Goal: Transaction & Acquisition: Purchase product/service

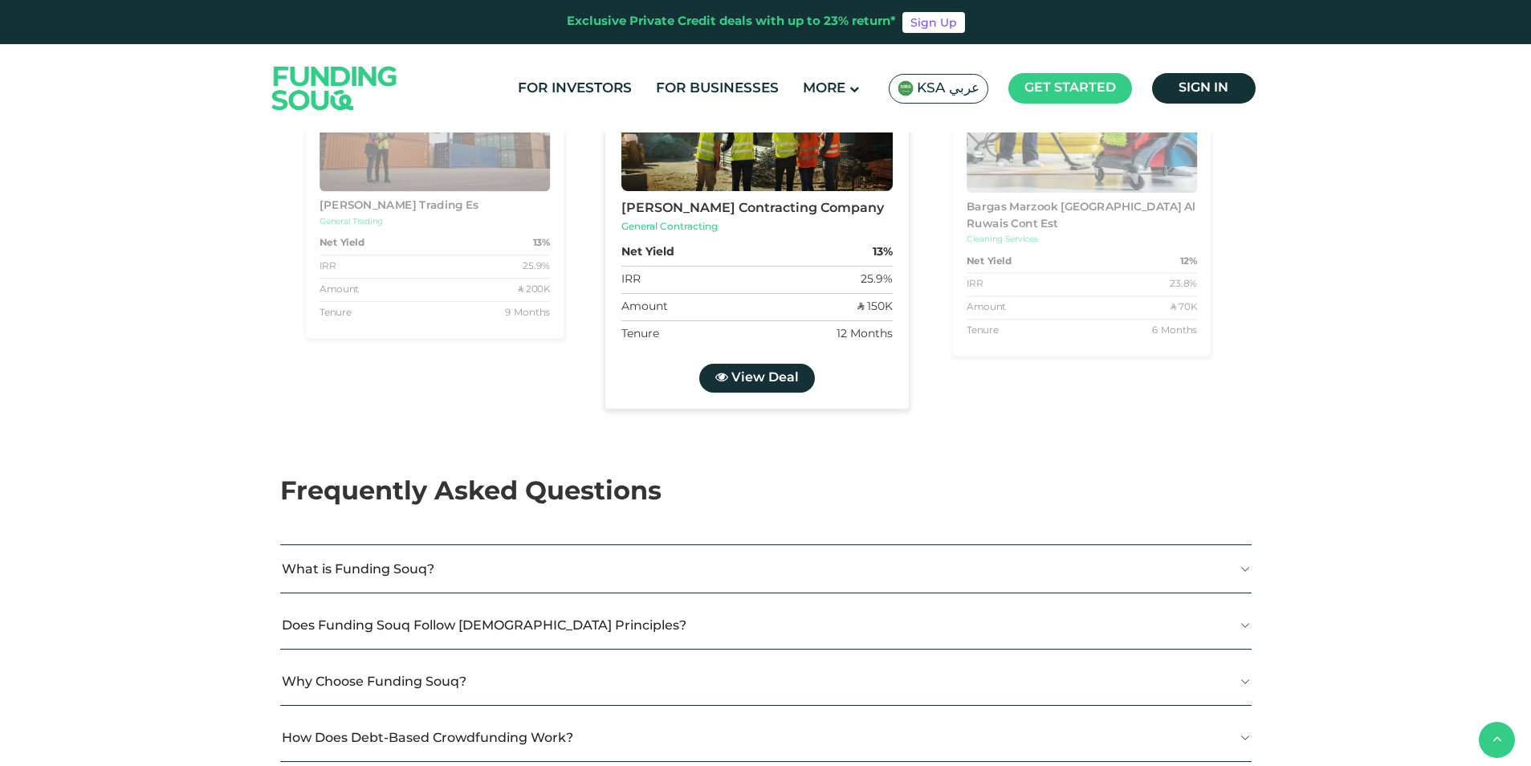
scroll to position [2650, 0]
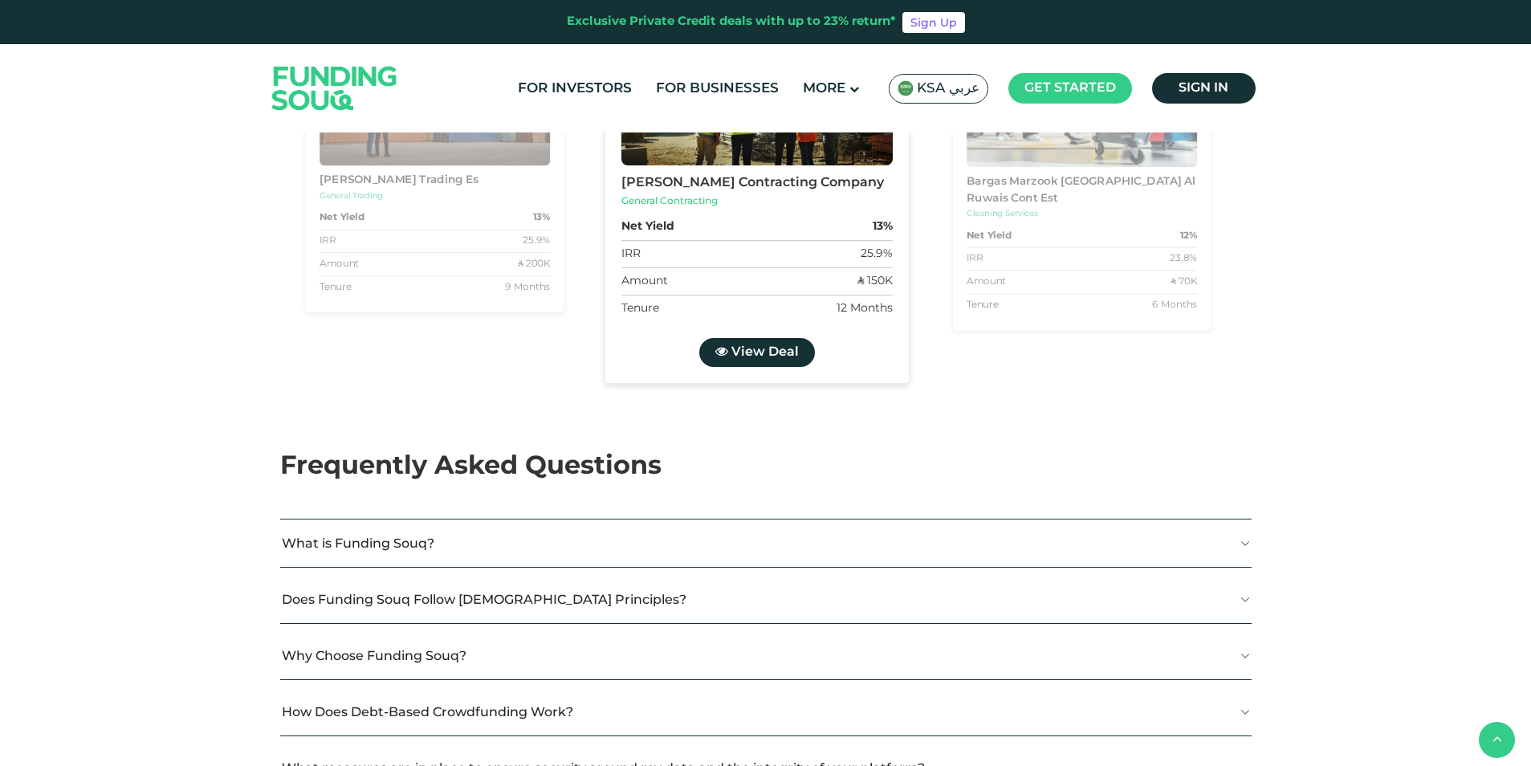
drag, startPoint x: 967, startPoint y: 381, endPoint x: 1051, endPoint y: 379, distance: 84.3
drag, startPoint x: 1051, startPoint y: 379, endPoint x: 939, endPoint y: 388, distance: 112.8
type tc-range-slider "1"
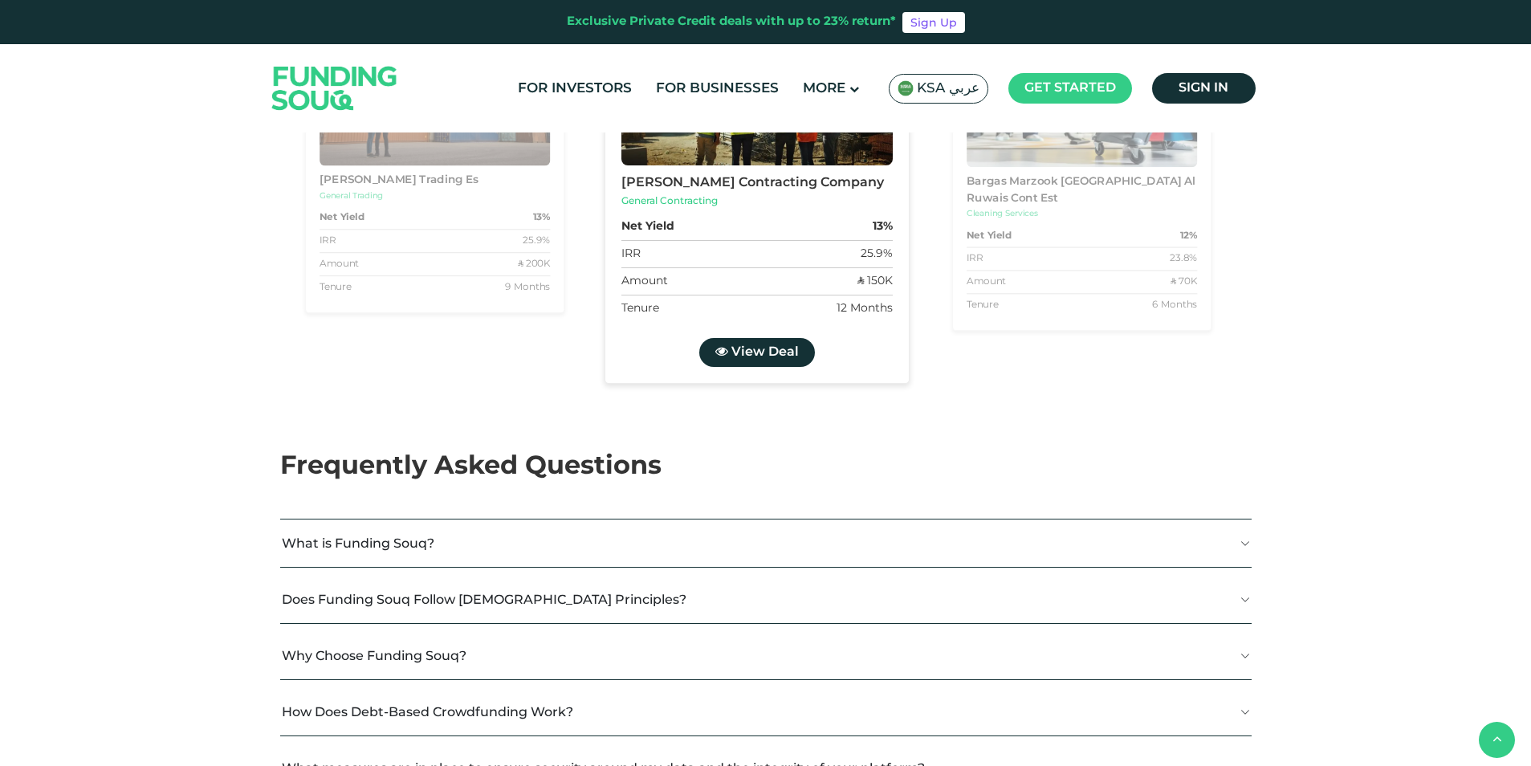
drag, startPoint x: 805, startPoint y: 481, endPoint x: 632, endPoint y: 486, distance: 172.7
drag, startPoint x: 406, startPoint y: 430, endPoint x: 406, endPoint y: 442, distance: 11.2
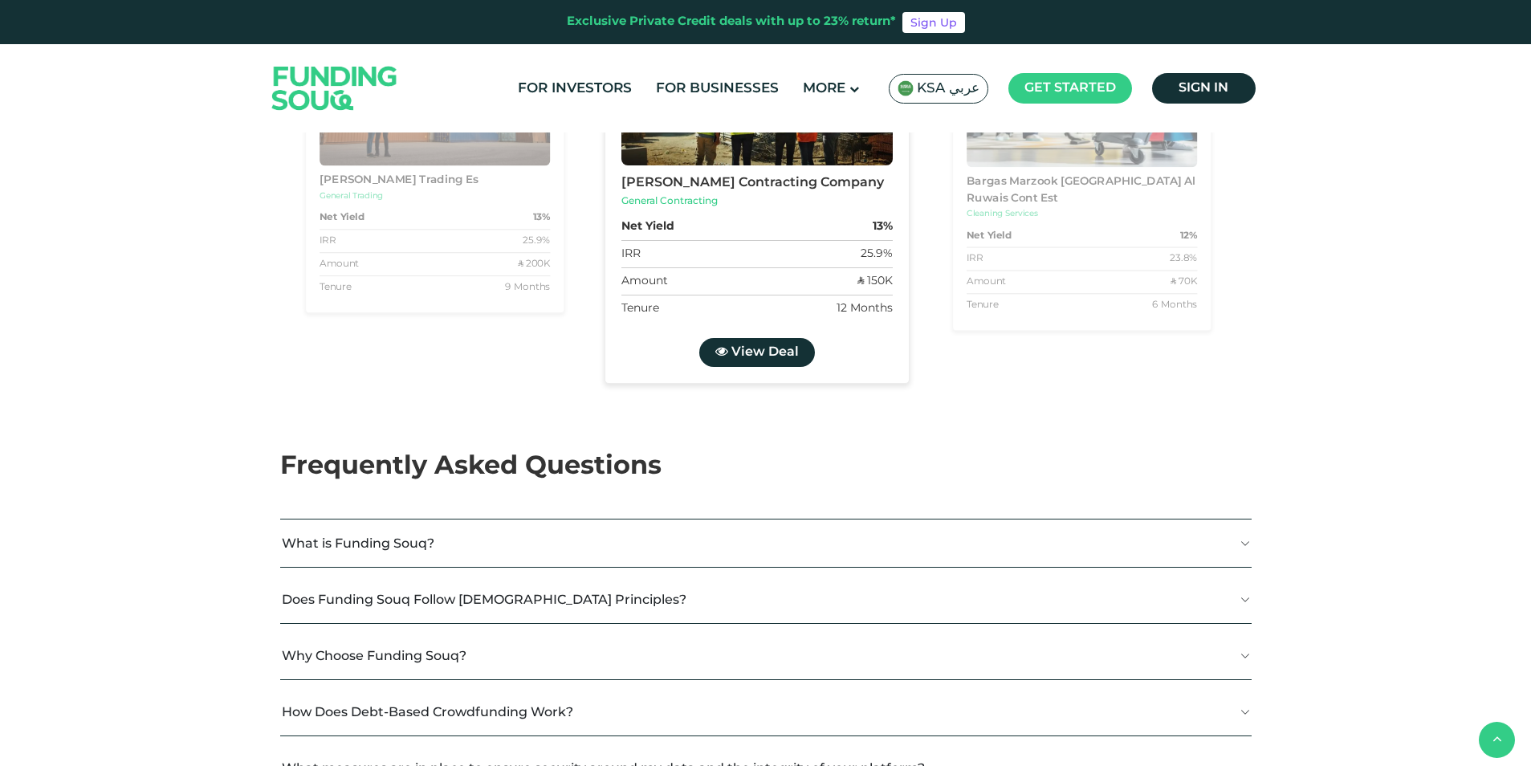
type tc-range-slider "20000"
drag, startPoint x: 341, startPoint y: 486, endPoint x: 281, endPoint y: 483, distance: 60.3
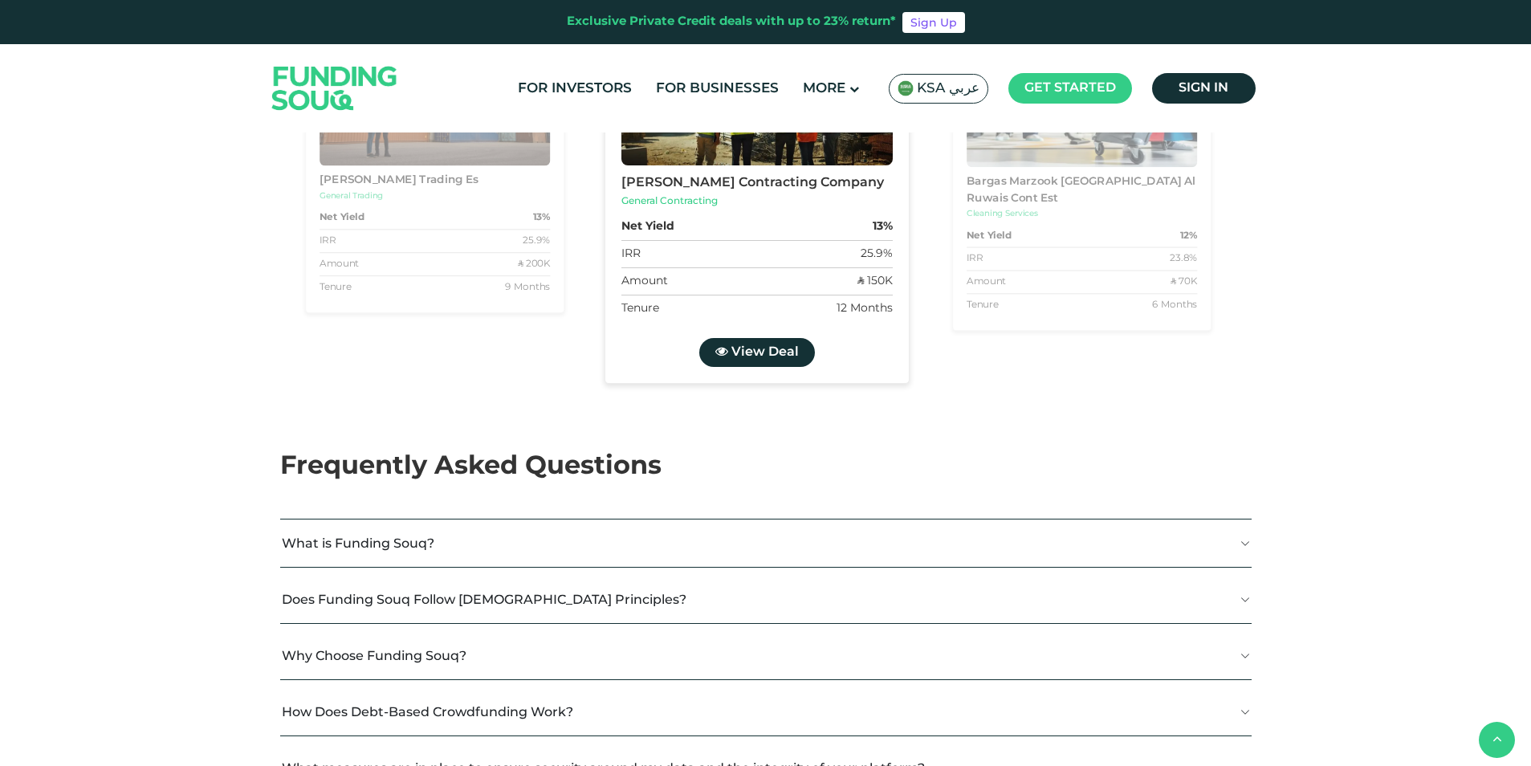
type tc-range-slider "10000"
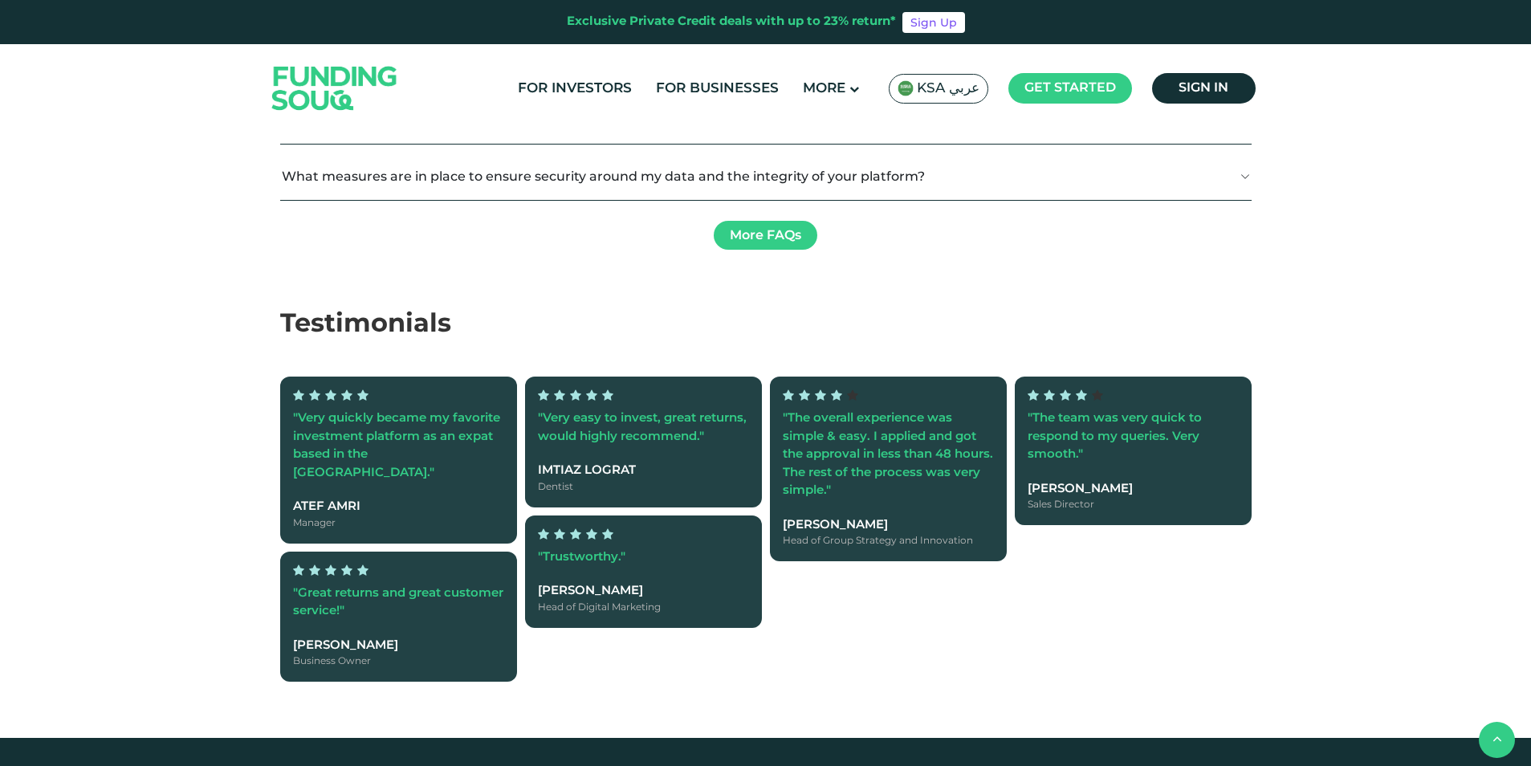
scroll to position [3248, 0]
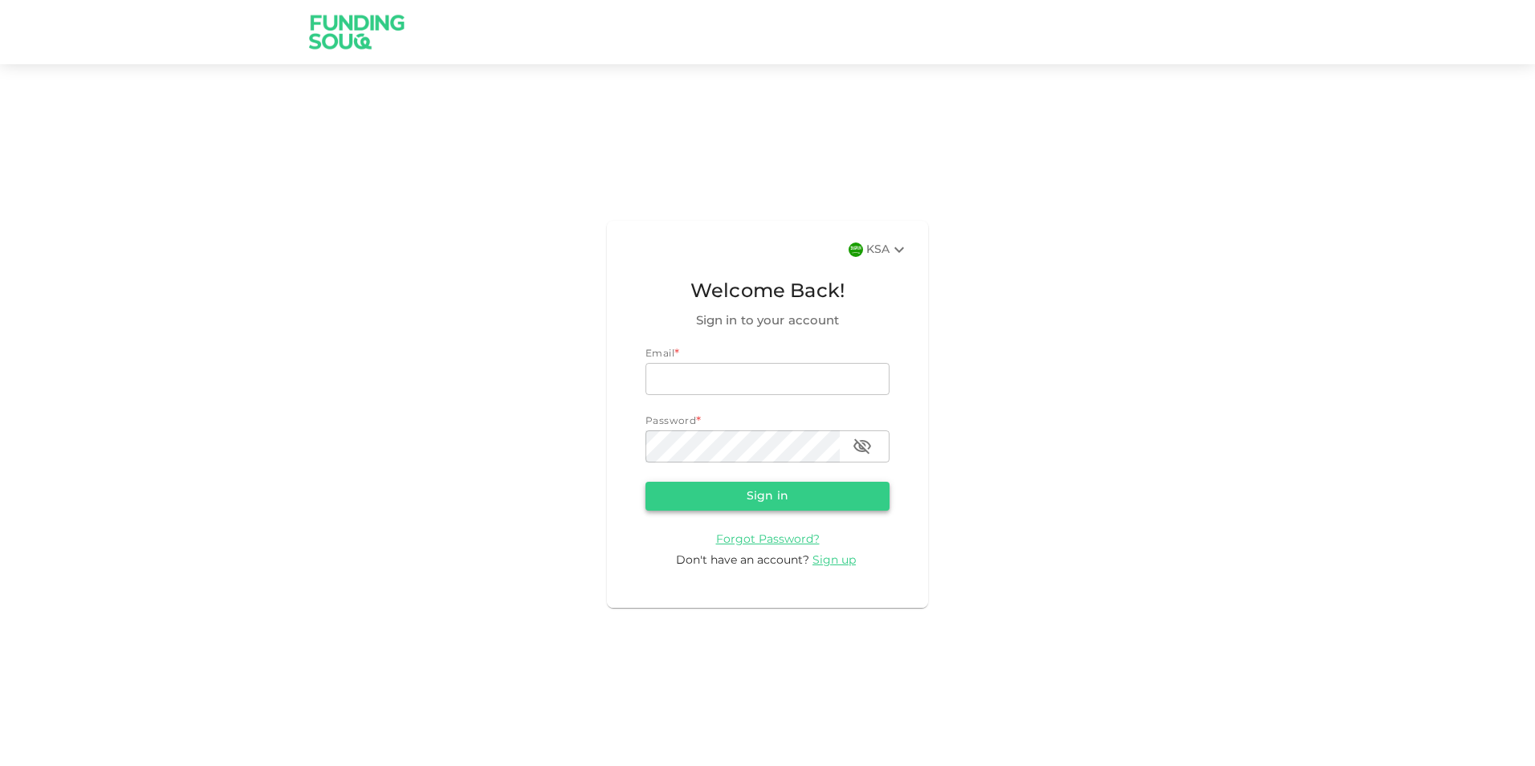
type input "[EMAIL_ADDRESS][DOMAIN_NAME]"
click at [775, 491] on button "Sign in" at bounding box center [768, 496] width 244 height 29
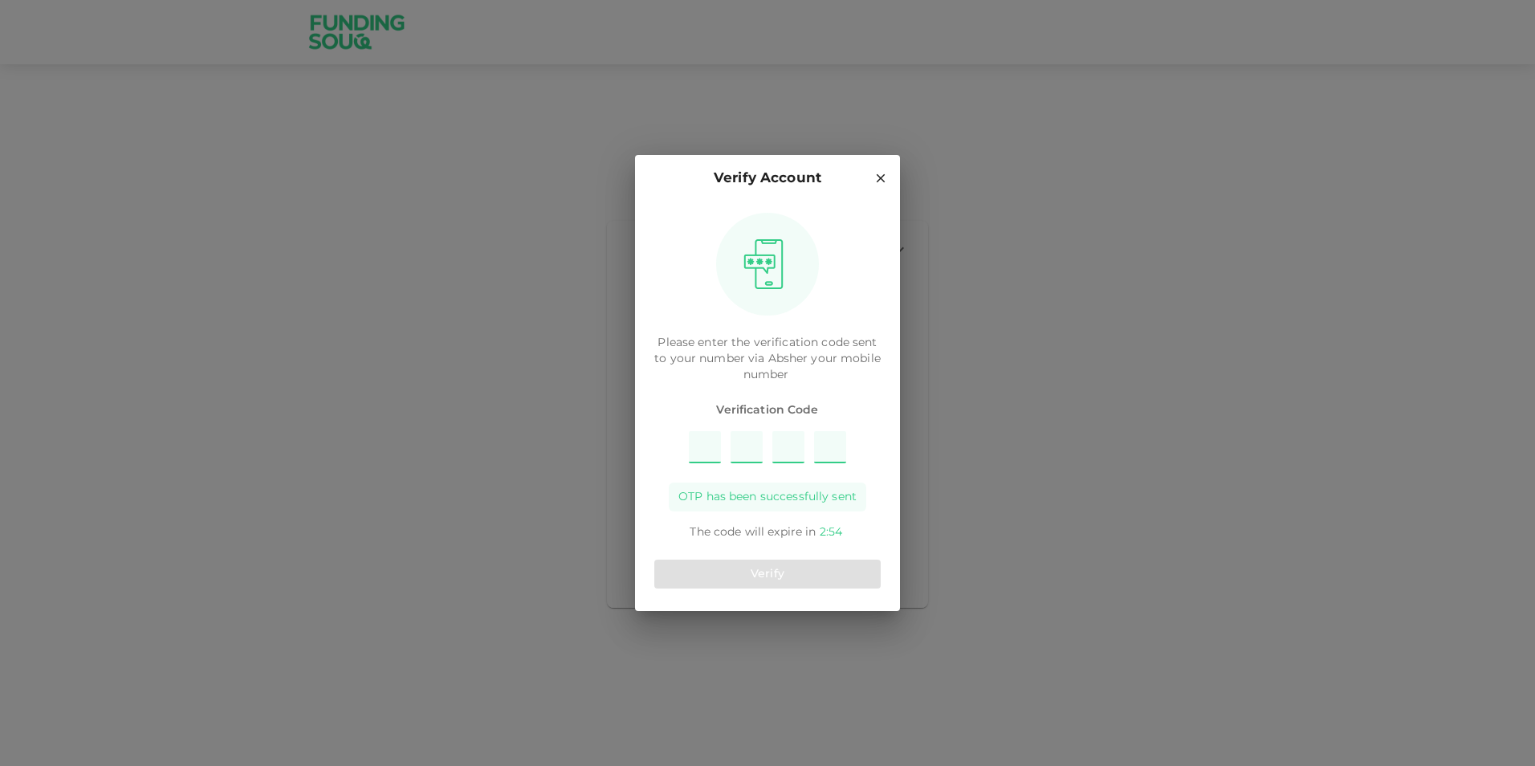
type input "5"
type input "6"
type input "4"
type input "9"
click at [784, 577] on button "Verify" at bounding box center [767, 574] width 226 height 29
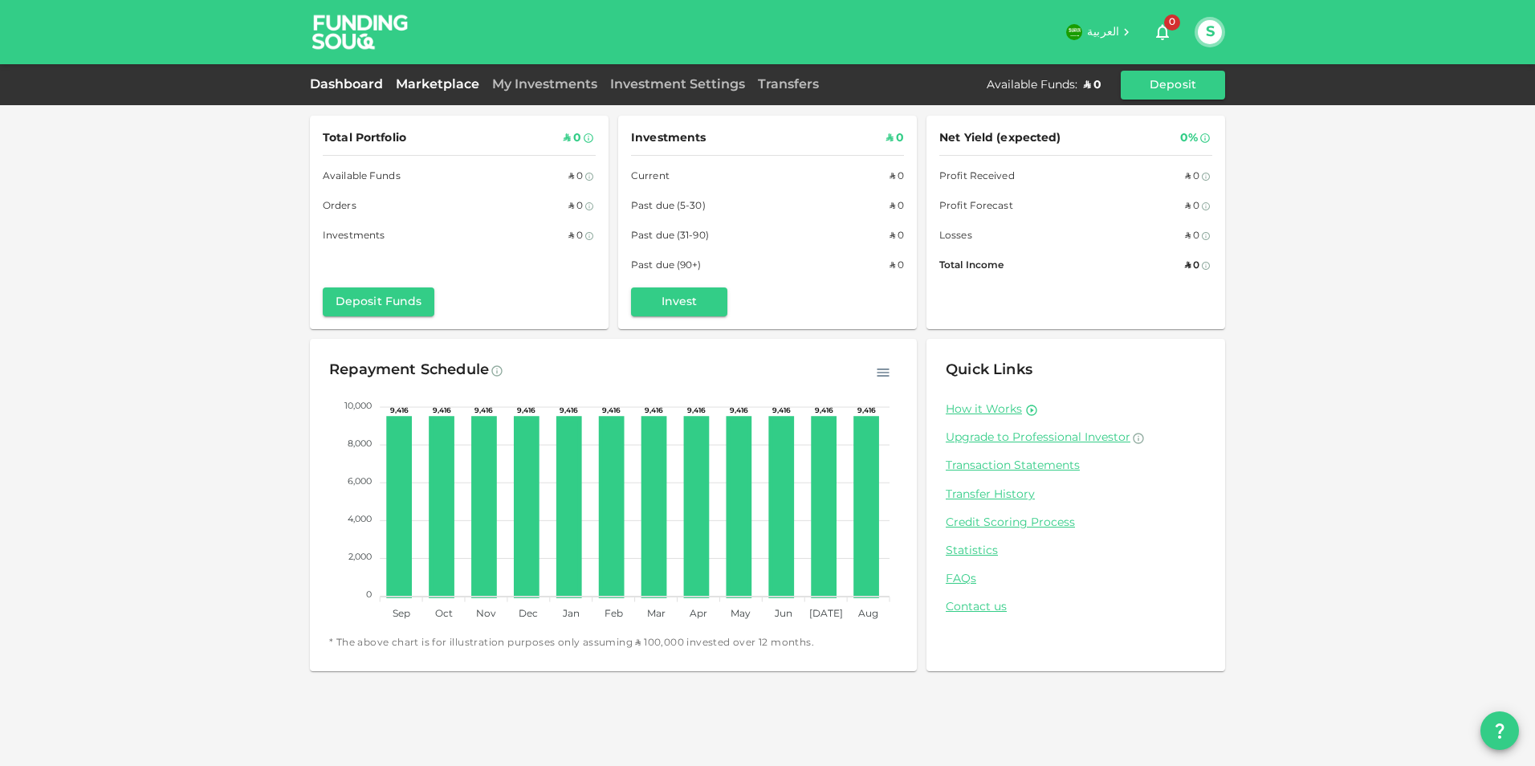
click at [433, 87] on link "Marketplace" at bounding box center [437, 85] width 96 height 12
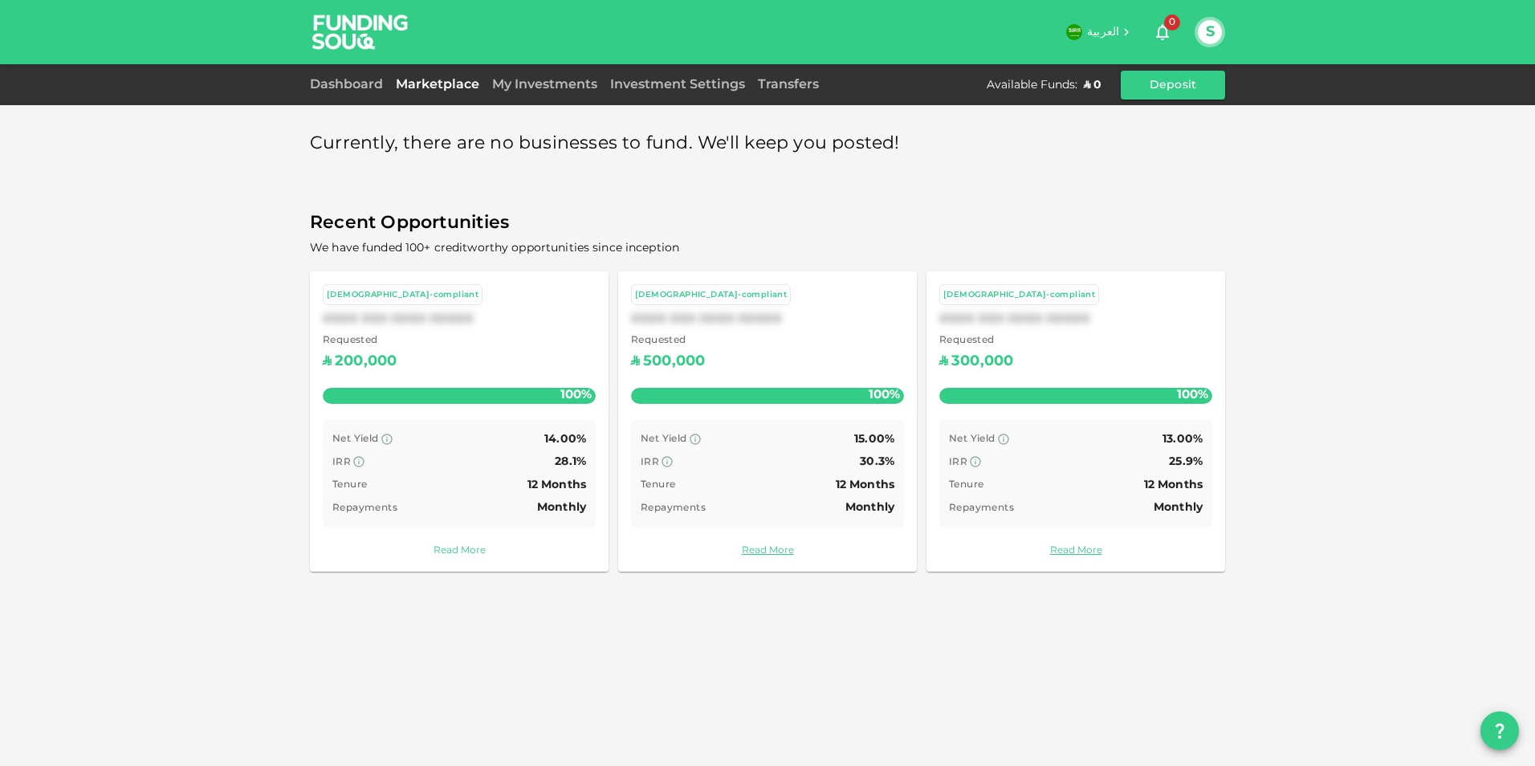
click at [457, 548] on link "Read More" at bounding box center [459, 551] width 273 height 15
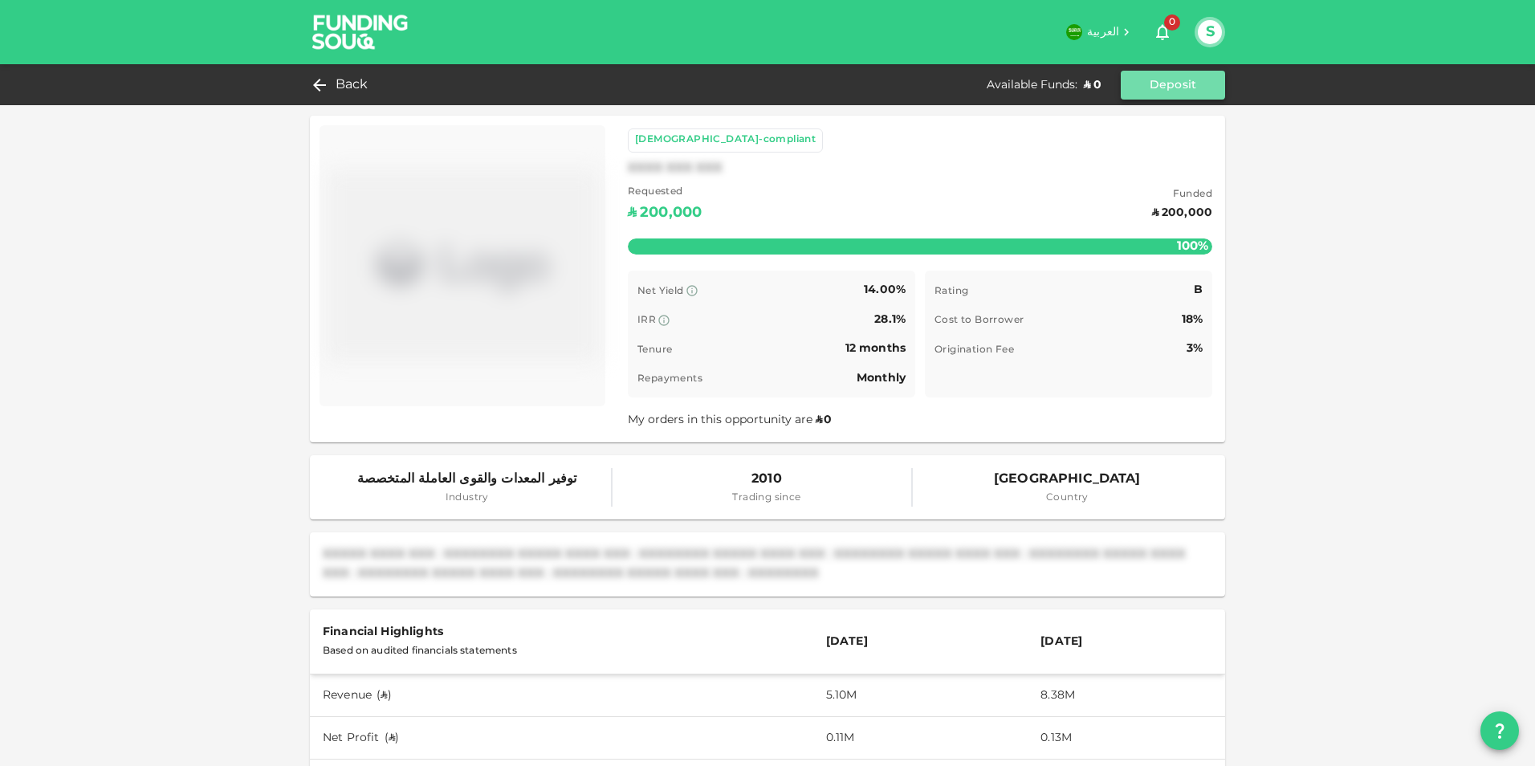
click at [1168, 82] on button "Deposit" at bounding box center [1173, 85] width 104 height 29
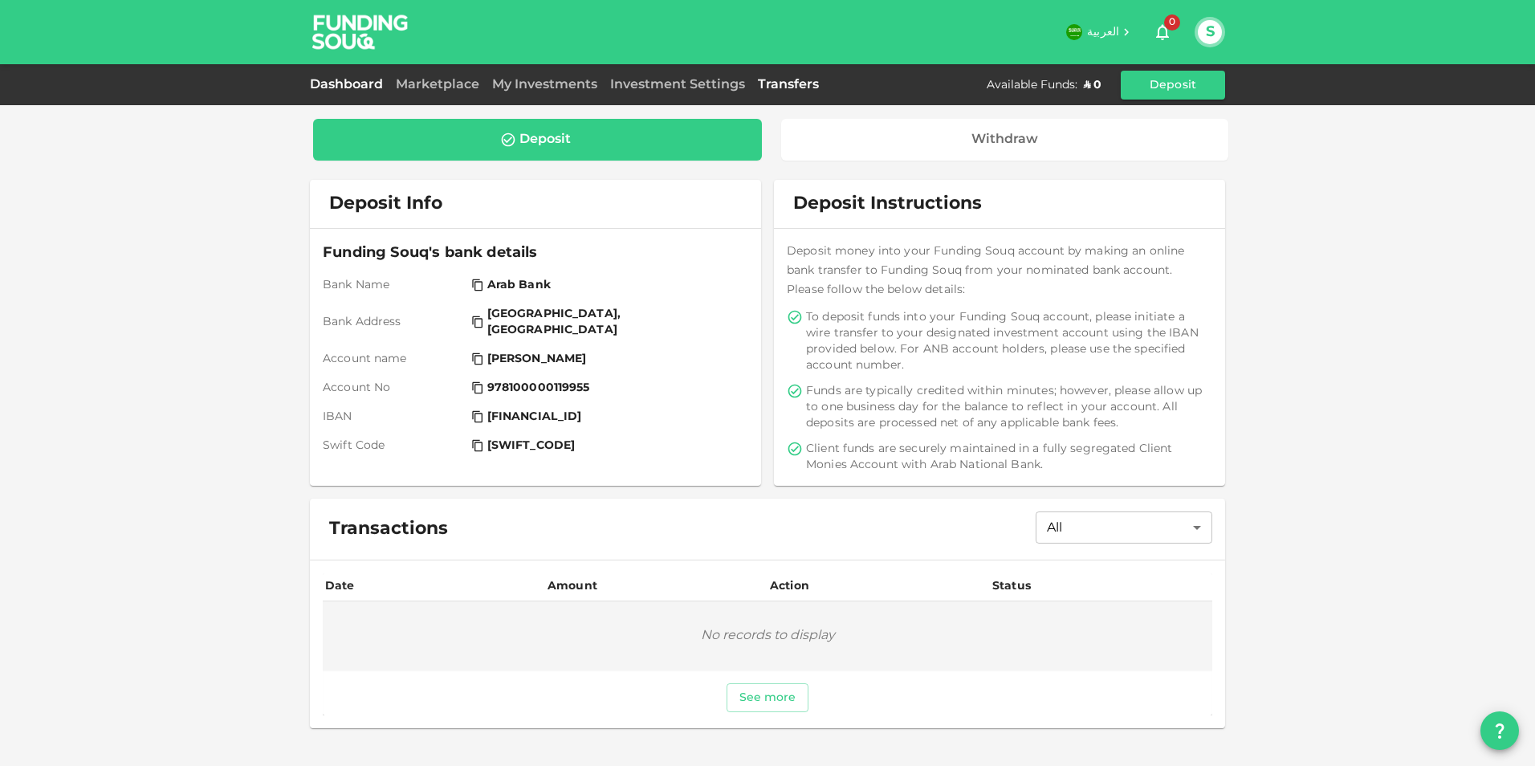
click at [351, 84] on link "Dashboard" at bounding box center [349, 85] width 79 height 12
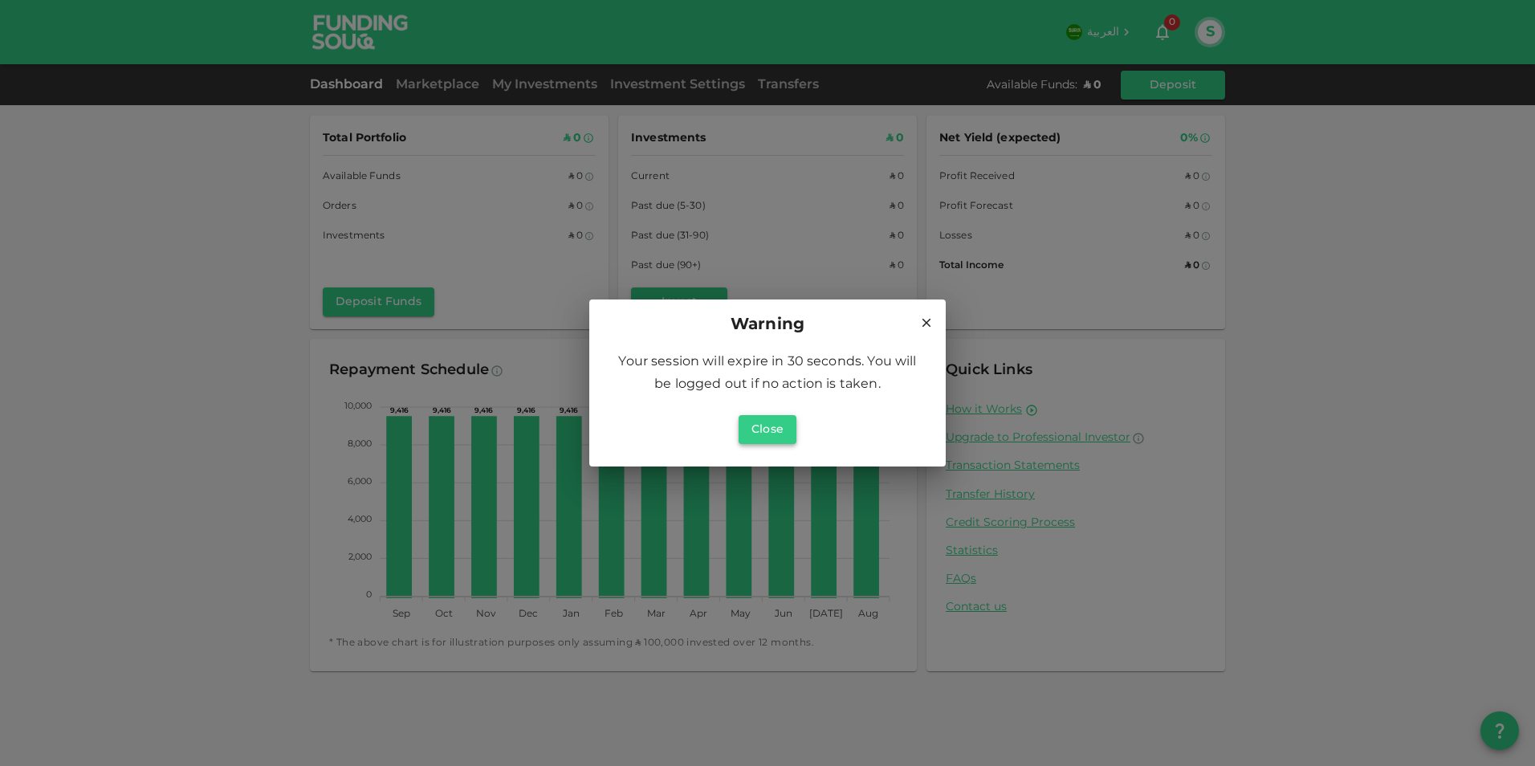
click at [776, 419] on button "Close" at bounding box center [768, 429] width 58 height 29
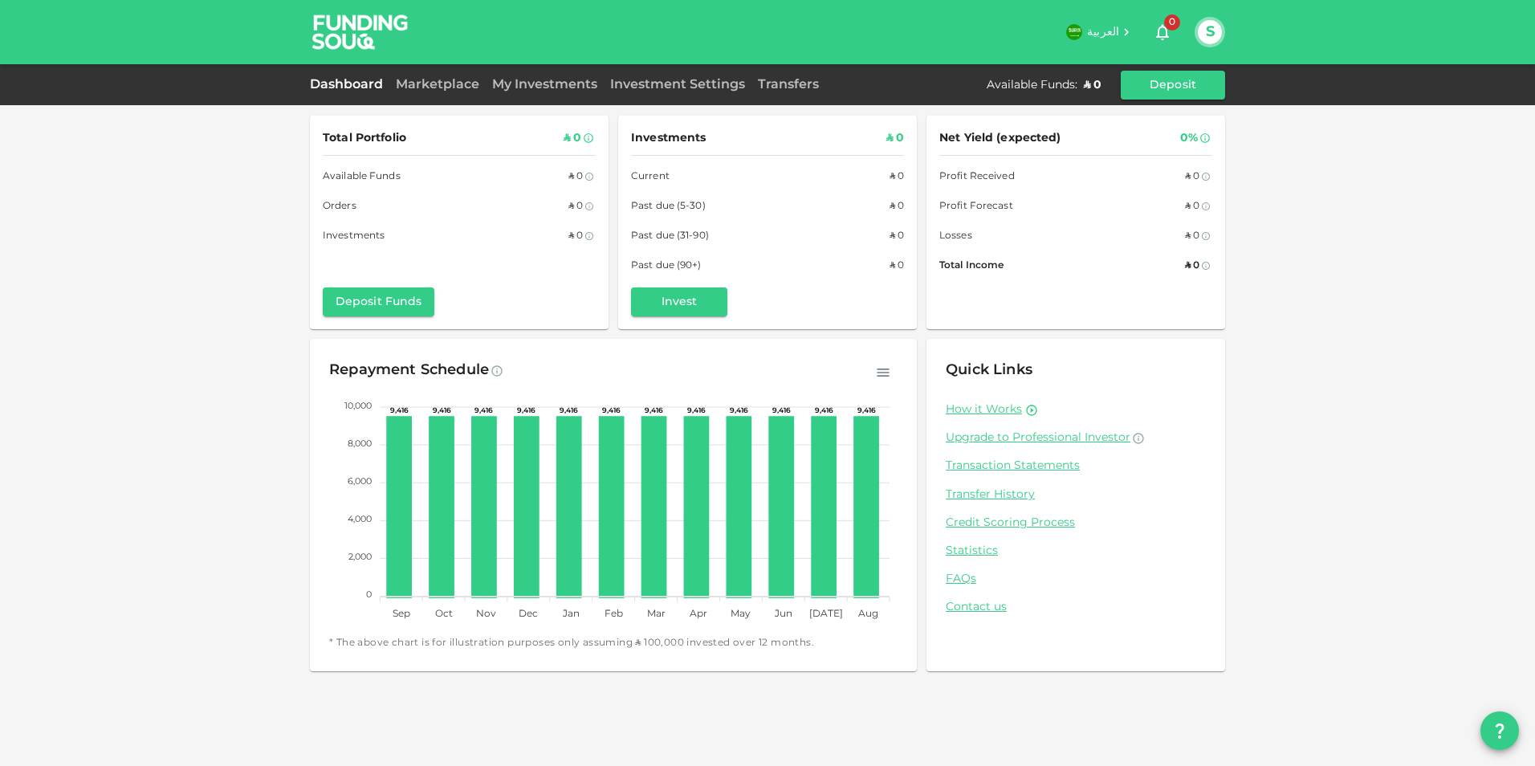
click at [1210, 33] on button "S" at bounding box center [1210, 32] width 24 height 24
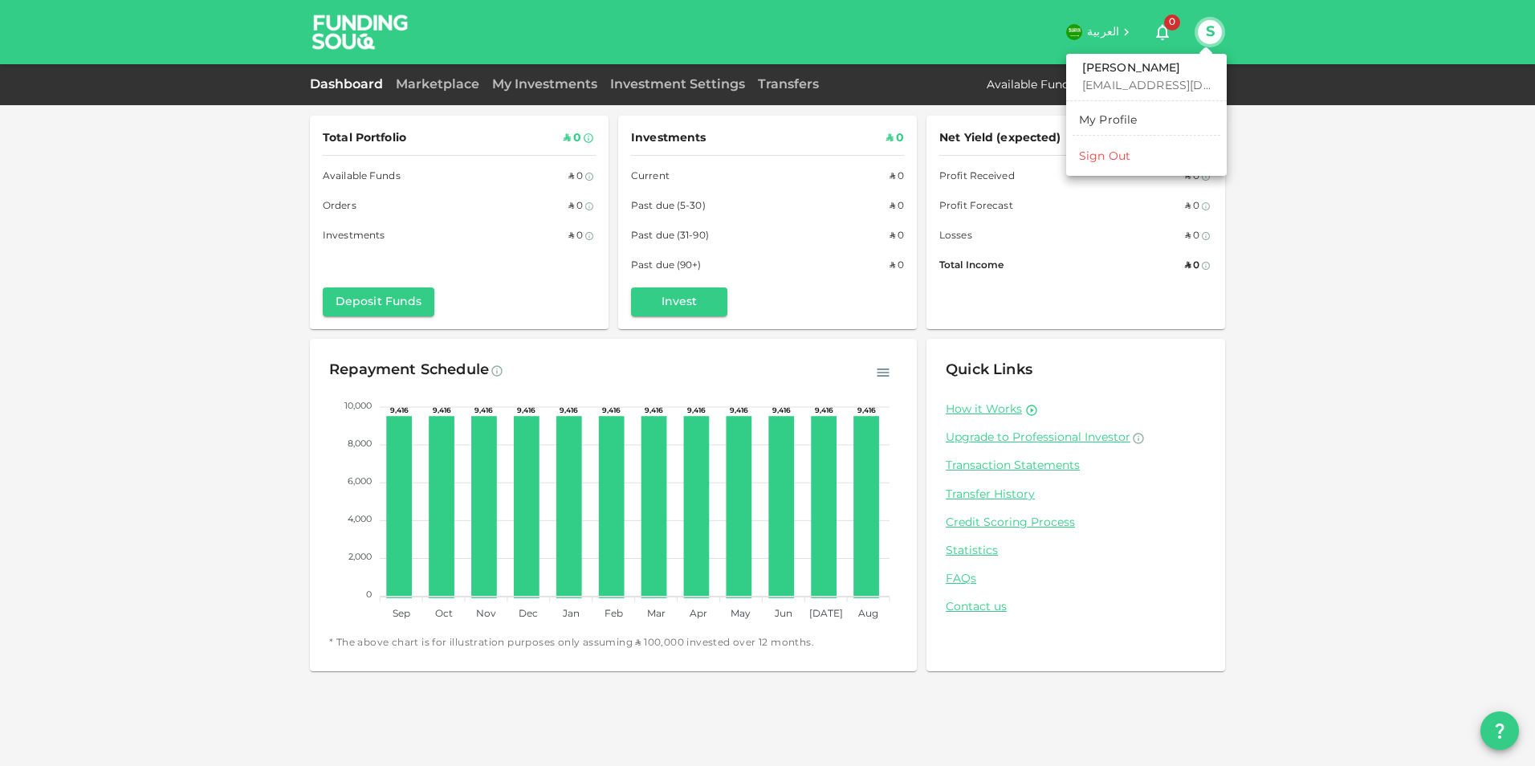
click at [1115, 159] on div "Sign Out" at bounding box center [1104, 157] width 51 height 16
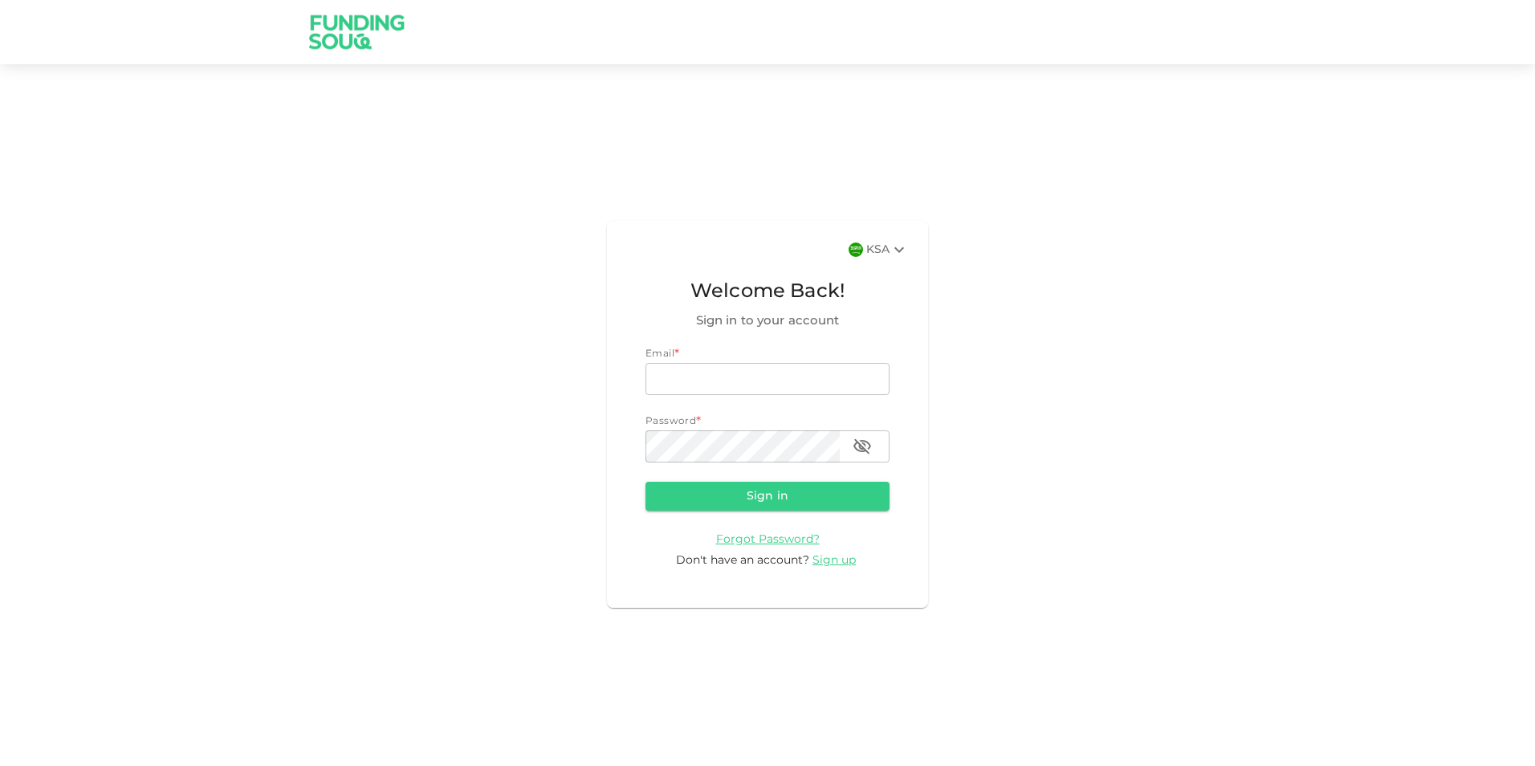
type input "[EMAIL_ADDRESS][DOMAIN_NAME]"
